Goal: Check status

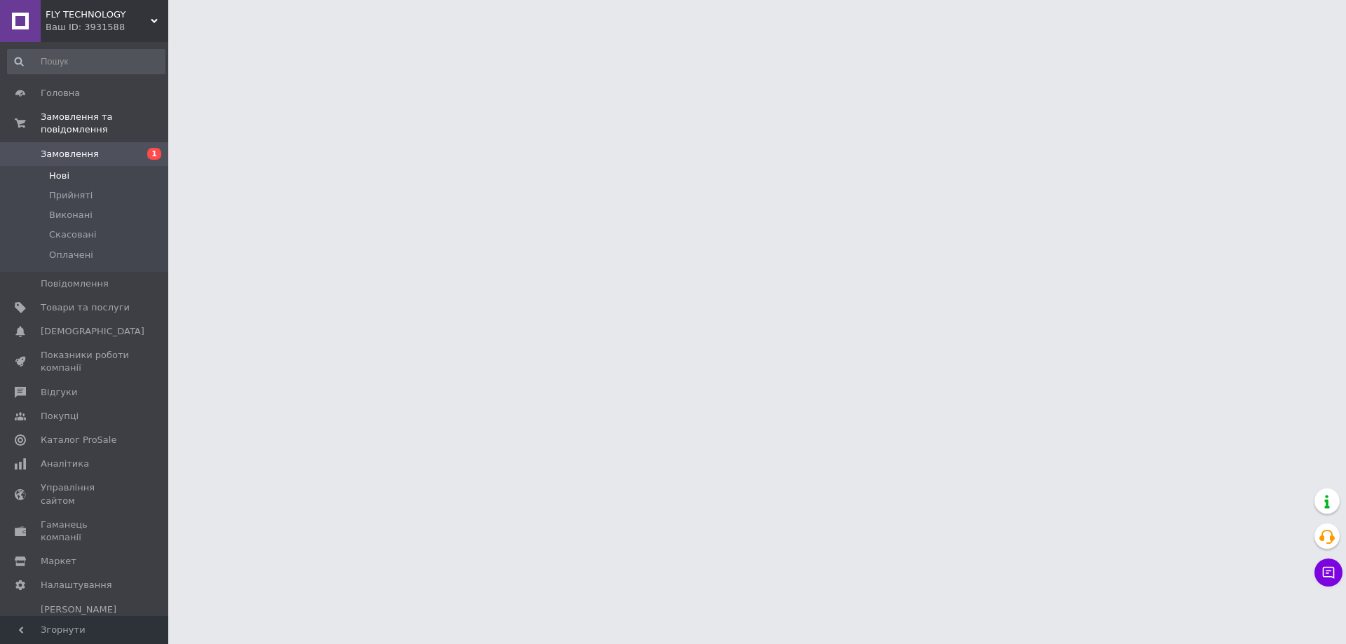
click at [84, 166] on li "Нові" at bounding box center [86, 176] width 172 height 20
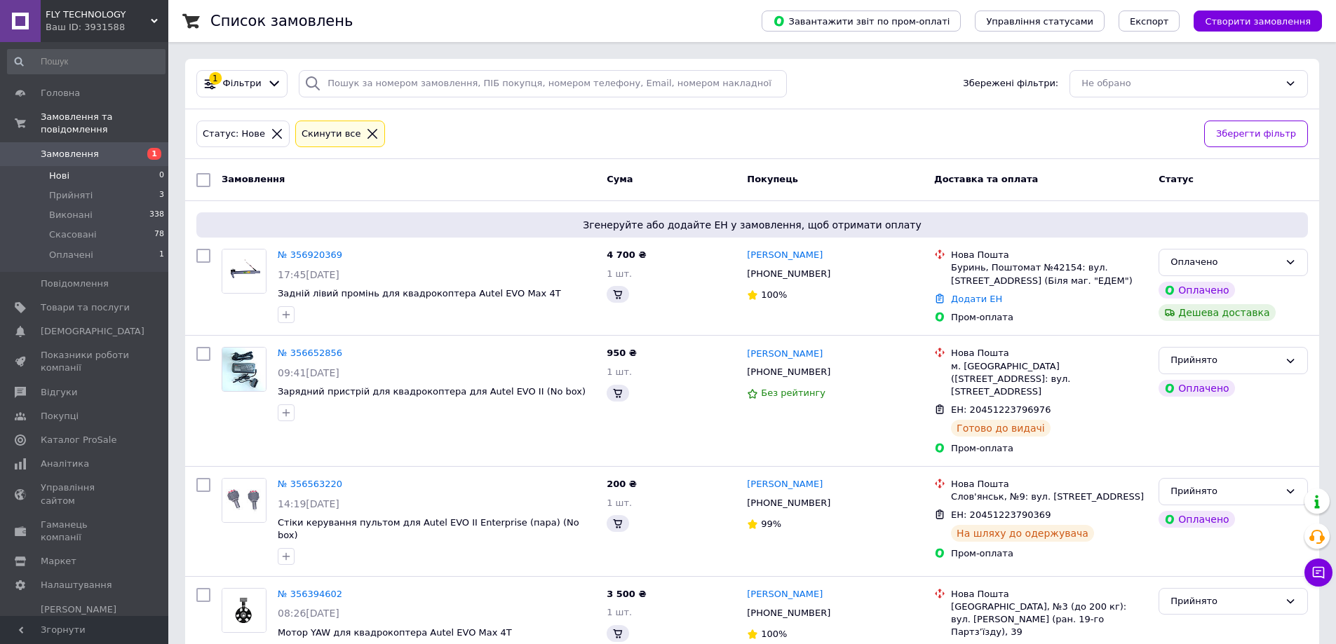
click at [85, 166] on li "Нові 0" at bounding box center [86, 176] width 172 height 20
click at [102, 245] on li "Оплачені 1" at bounding box center [86, 258] width 172 height 27
click at [83, 249] on span "Оплачені" at bounding box center [71, 255] width 44 height 13
click at [85, 249] on span "Оплачені" at bounding box center [71, 255] width 44 height 13
click at [107, 231] on li "Скасовані 78" at bounding box center [86, 235] width 172 height 20
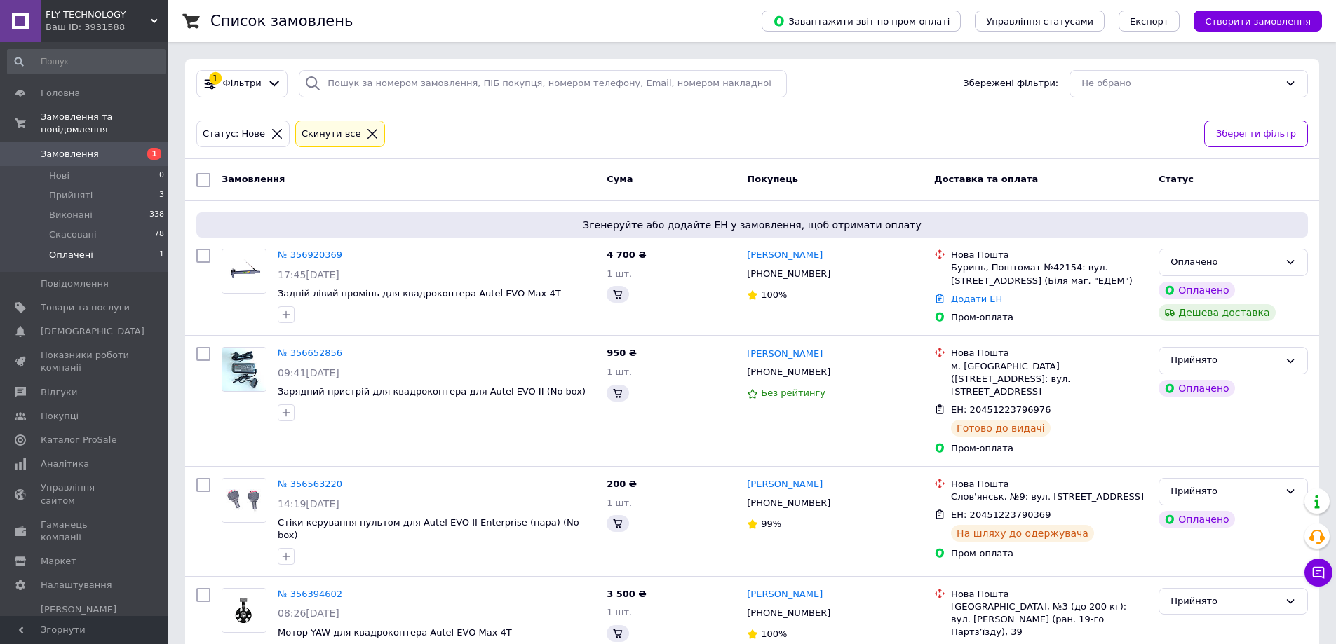
click at [95, 246] on li "Оплачені 1" at bounding box center [86, 258] width 172 height 27
click at [76, 249] on li "Оплачені 1" at bounding box center [86, 258] width 172 height 27
click at [74, 249] on span "Оплачені" at bounding box center [71, 255] width 44 height 13
click at [133, 245] on li "Оплачені 1" at bounding box center [86, 258] width 172 height 27
